Goal: Navigation & Orientation: Find specific page/section

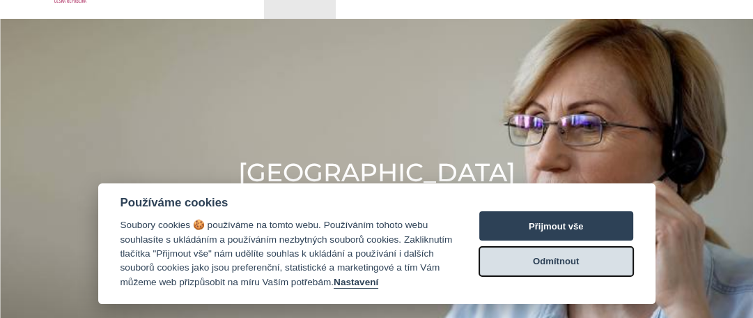
click at [521, 269] on button "Odmítnout" at bounding box center [556, 260] width 154 height 29
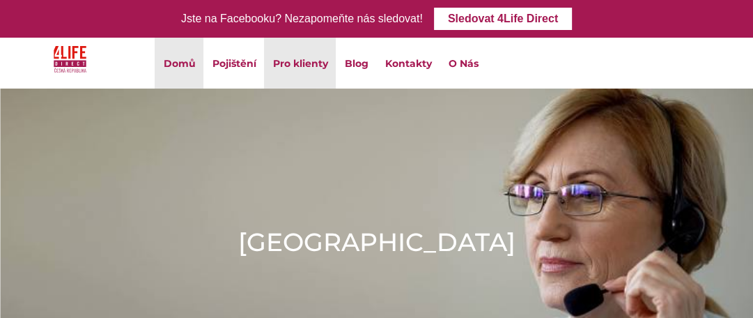
click at [176, 65] on link "Domů" at bounding box center [179, 63] width 49 height 51
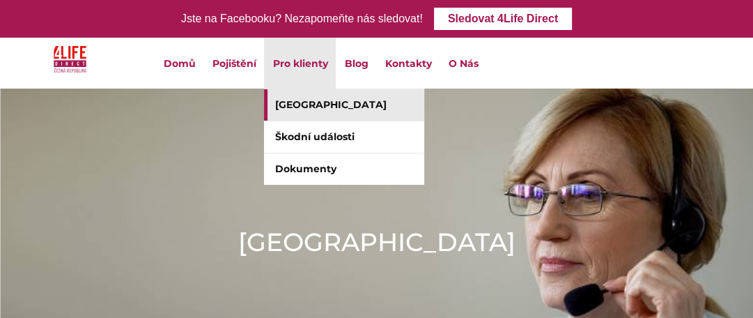
click at [300, 100] on link "[GEOGRAPHIC_DATA]" at bounding box center [344, 104] width 160 height 31
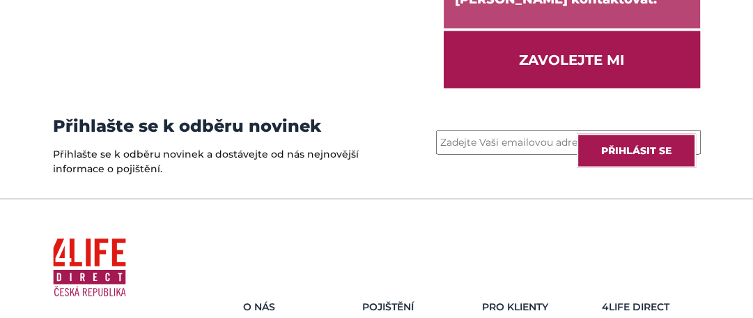
scroll to position [2089, 0]
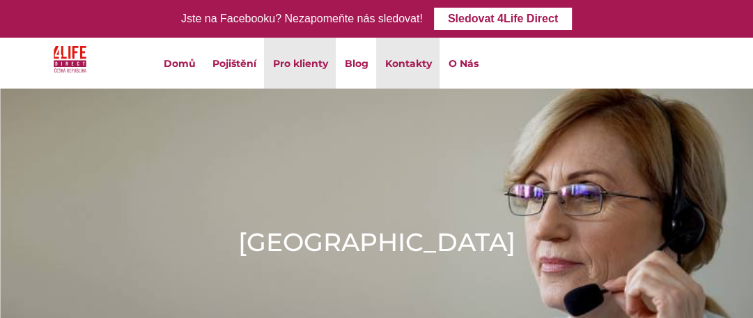
click at [411, 68] on link "Kontakty" at bounding box center [407, 63] width 63 height 51
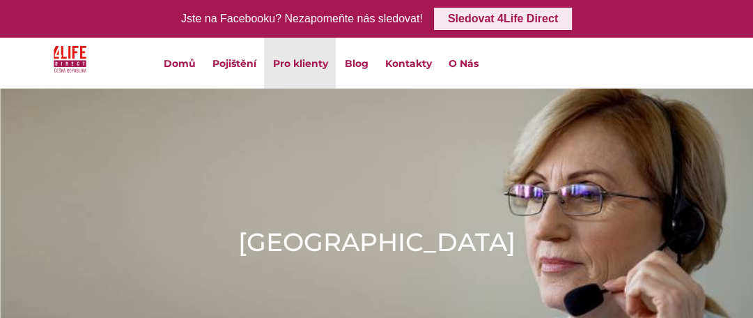
click at [462, 26] on link "Sledovat 4Life Direct" at bounding box center [503, 19] width 138 height 22
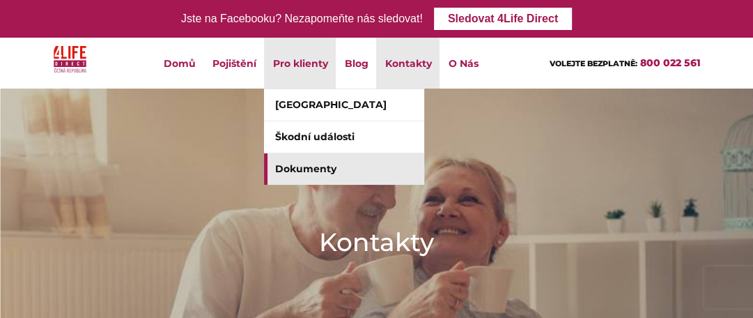
click at [306, 169] on link "Dokumenty" at bounding box center [344, 168] width 160 height 31
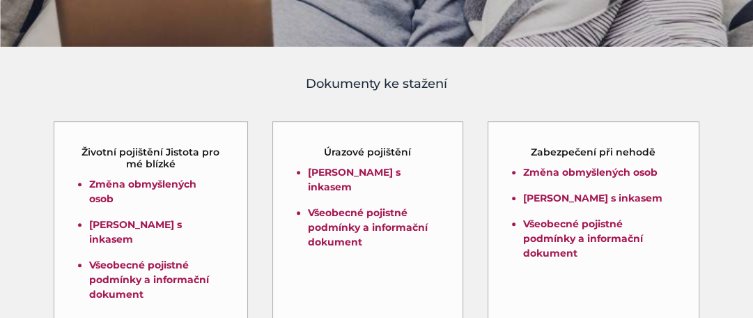
scroll to position [418, 0]
